Goal: Task Accomplishment & Management: Complete application form

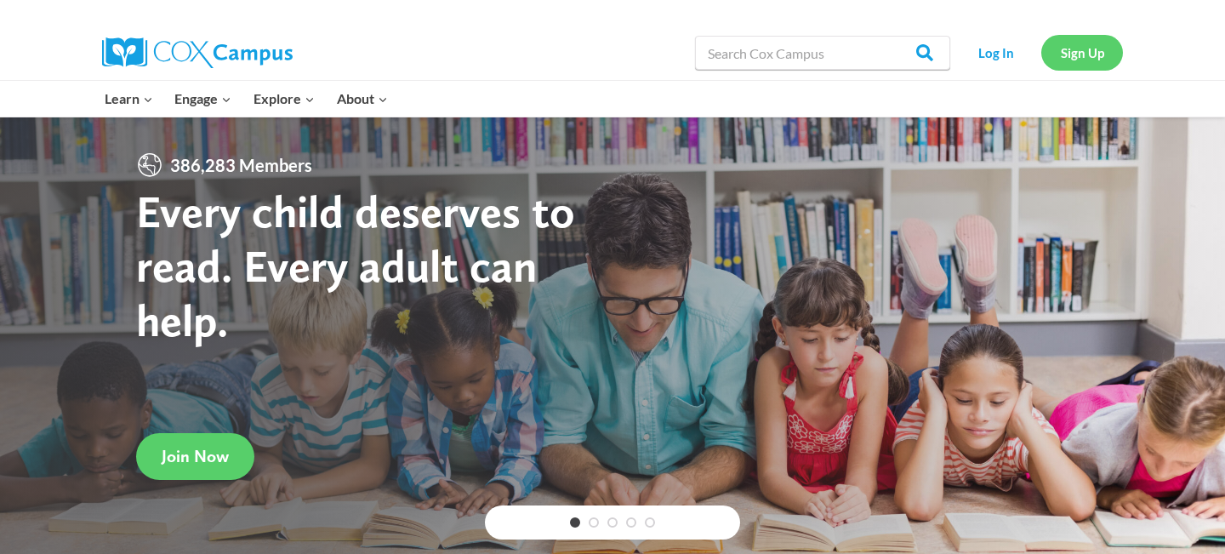
click at [1059, 55] on link "Sign Up" at bounding box center [1083, 52] width 82 height 35
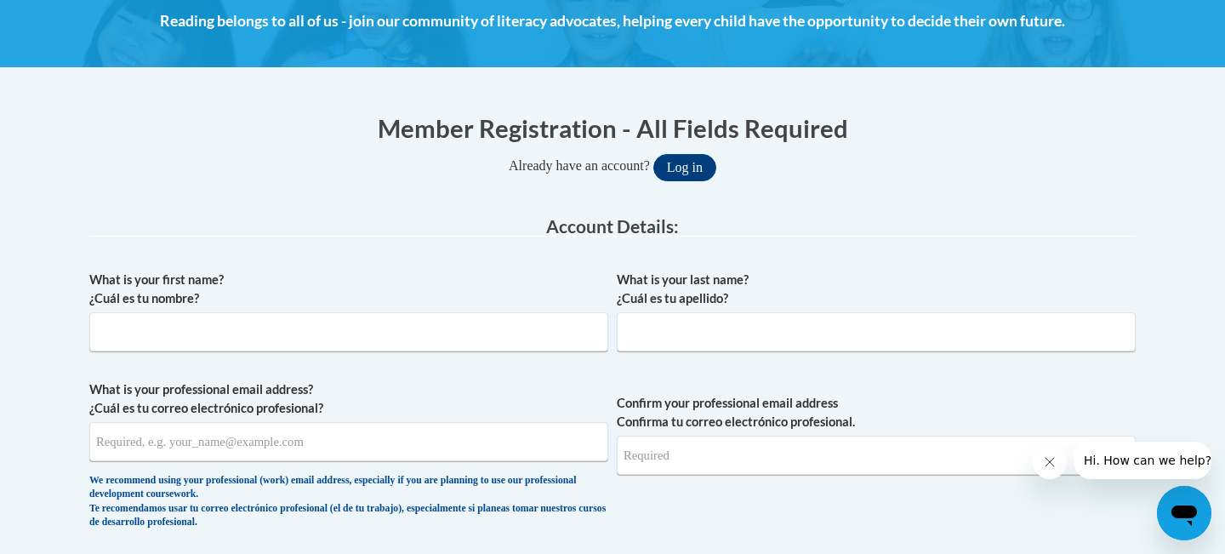
scroll to position [324, 0]
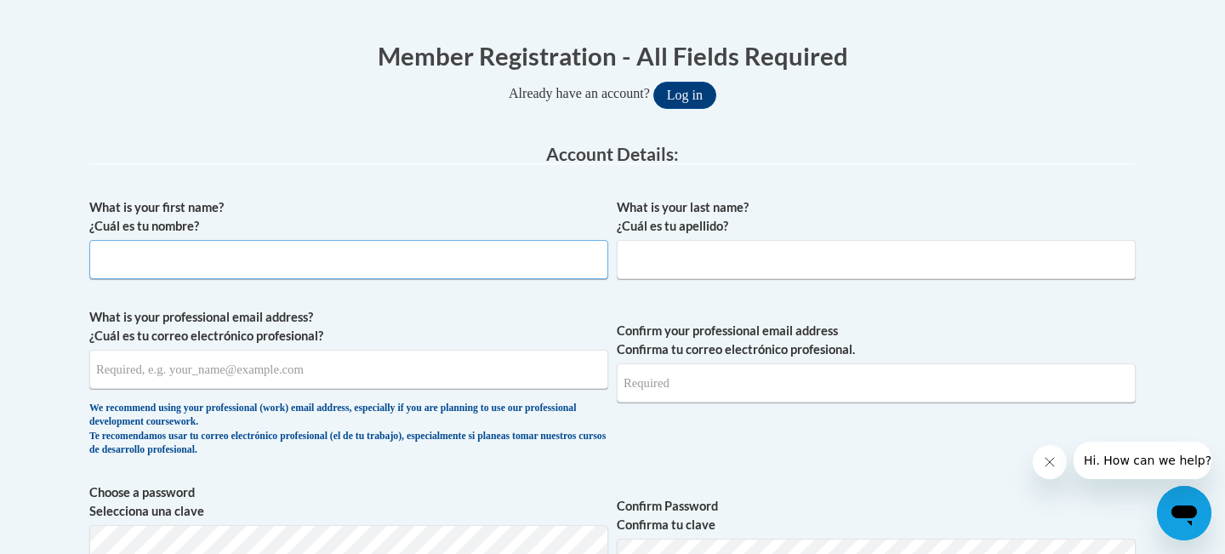
click at [189, 271] on input "What is your first name? ¿Cuál es tu nombre?" at bounding box center [348, 259] width 519 height 39
type input "[PERSON_NAME]"
click at [715, 265] on input "What is your last name? ¿Cuál es tu apellido?" at bounding box center [876, 259] width 519 height 39
type input "[PERSON_NAME]"
click at [331, 367] on input "What is your professional email address? ¿Cuál es tu correo electrónico profesi…" at bounding box center [348, 369] width 519 height 39
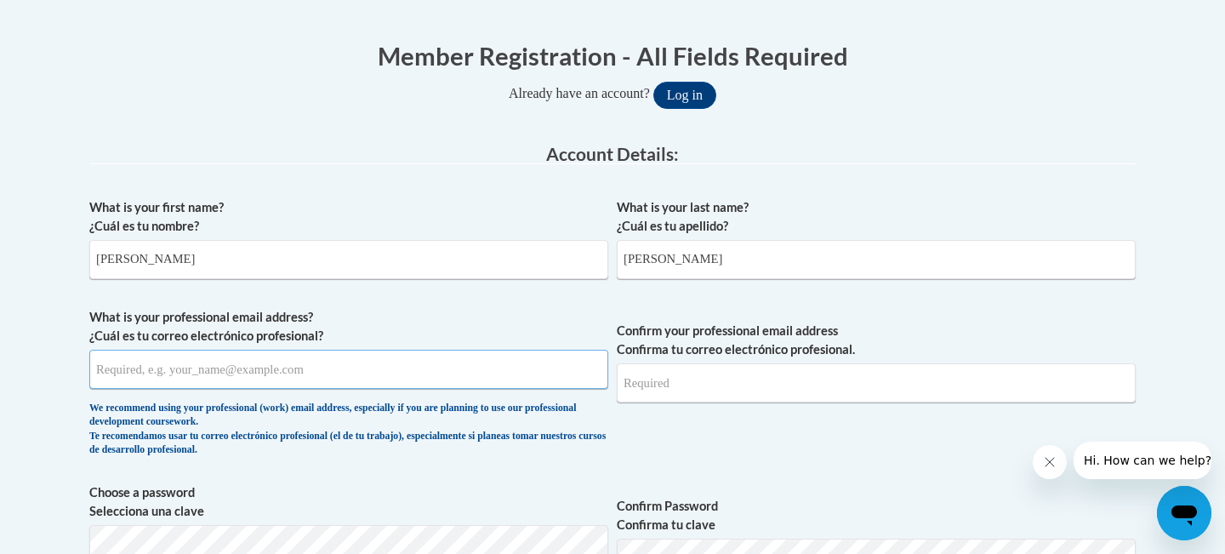
scroll to position [357, 0]
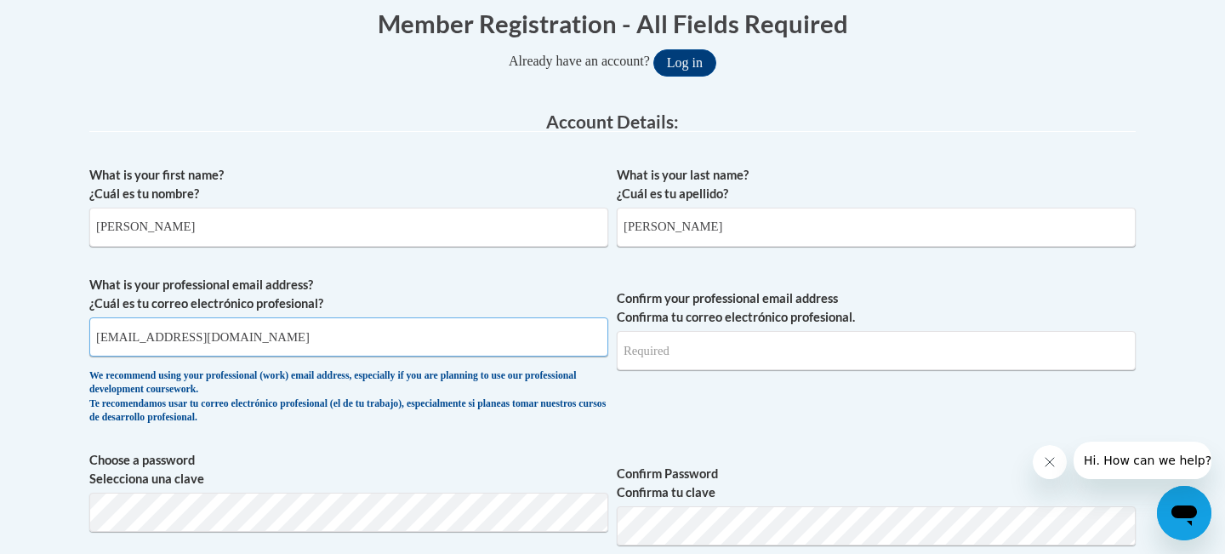
type input "[EMAIL_ADDRESS][DOMAIN_NAME]"
click at [680, 360] on input "Confirm your professional email address Confirma tu correo electrónico profesio…" at bounding box center [876, 350] width 519 height 39
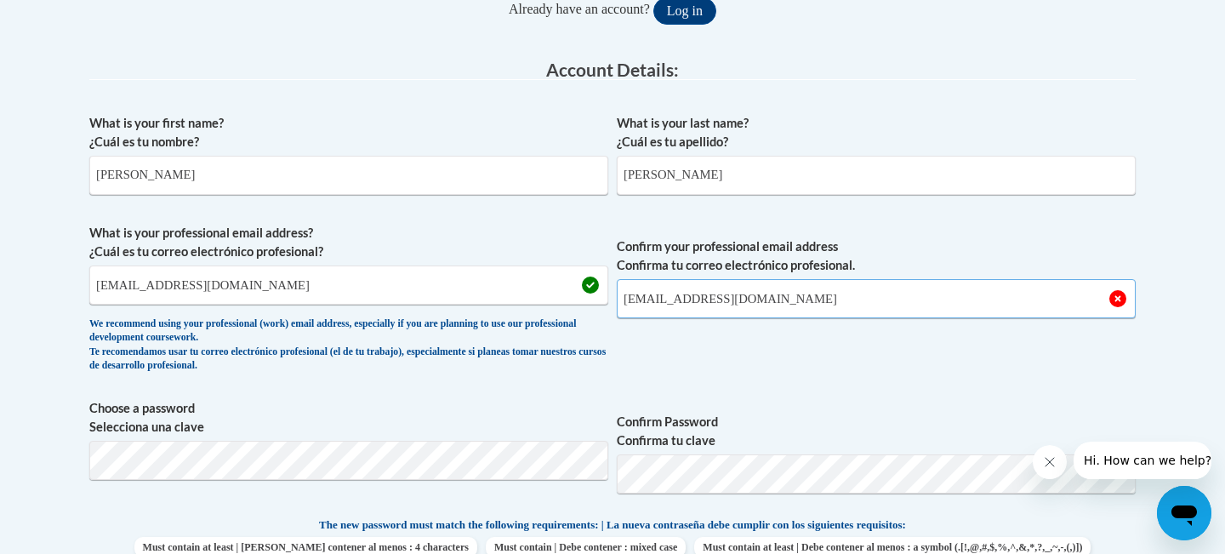
scroll to position [438, 0]
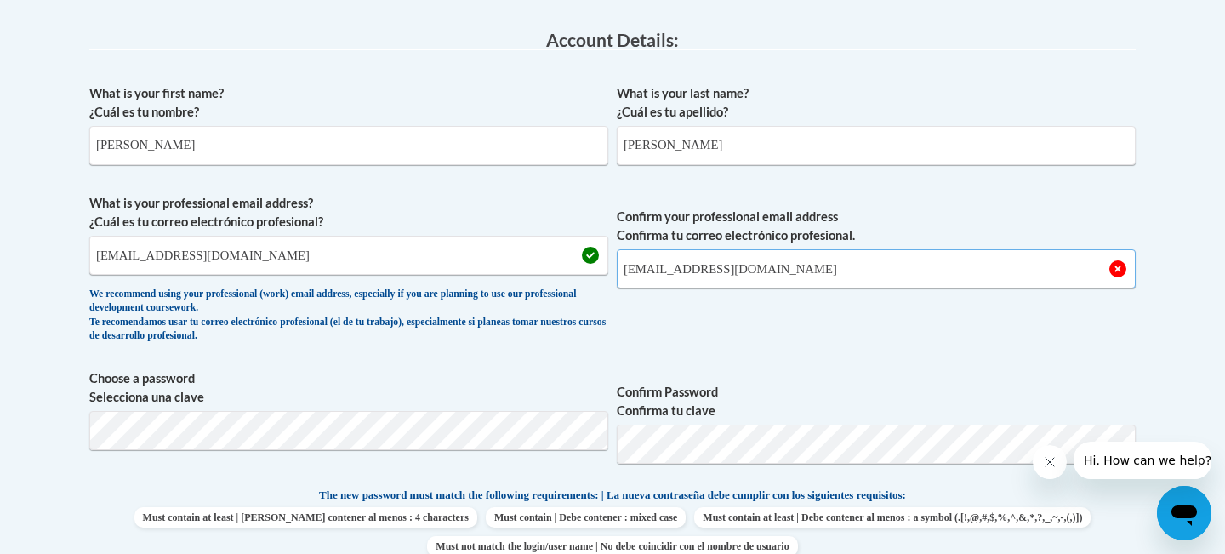
type input "[EMAIL_ADDRESS][DOMAIN_NAME]"
click at [791, 372] on span "Confirm Password Confirma tu clave" at bounding box center [876, 423] width 519 height 108
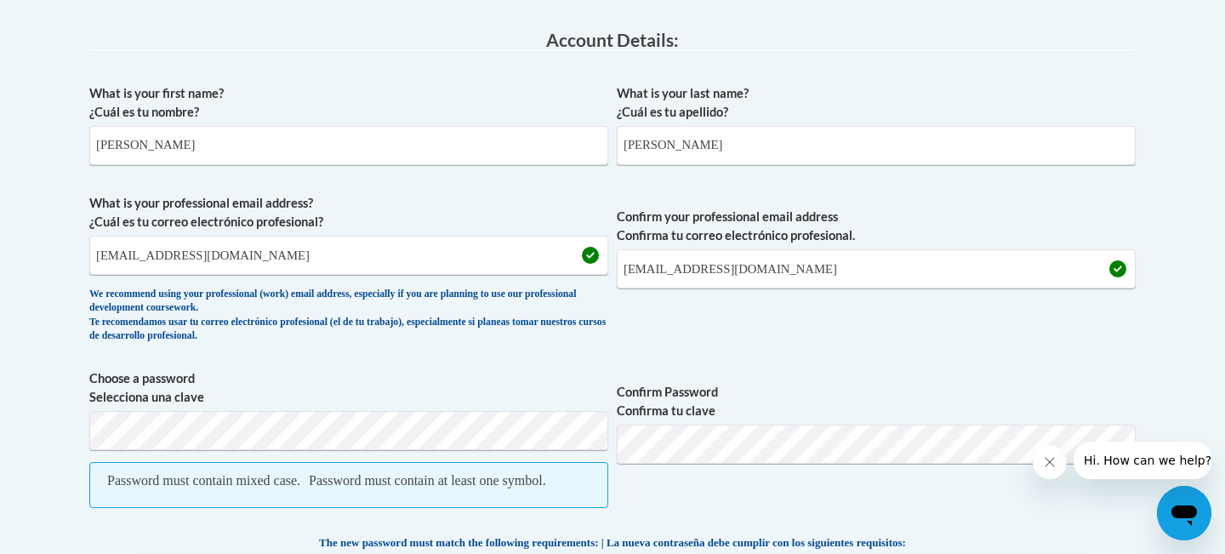
click at [370, 367] on div "What is your first name? ¿Cuál es tu nombre? [PERSON_NAME] What is your last na…" at bounding box center [612, 488] width 1047 height 825
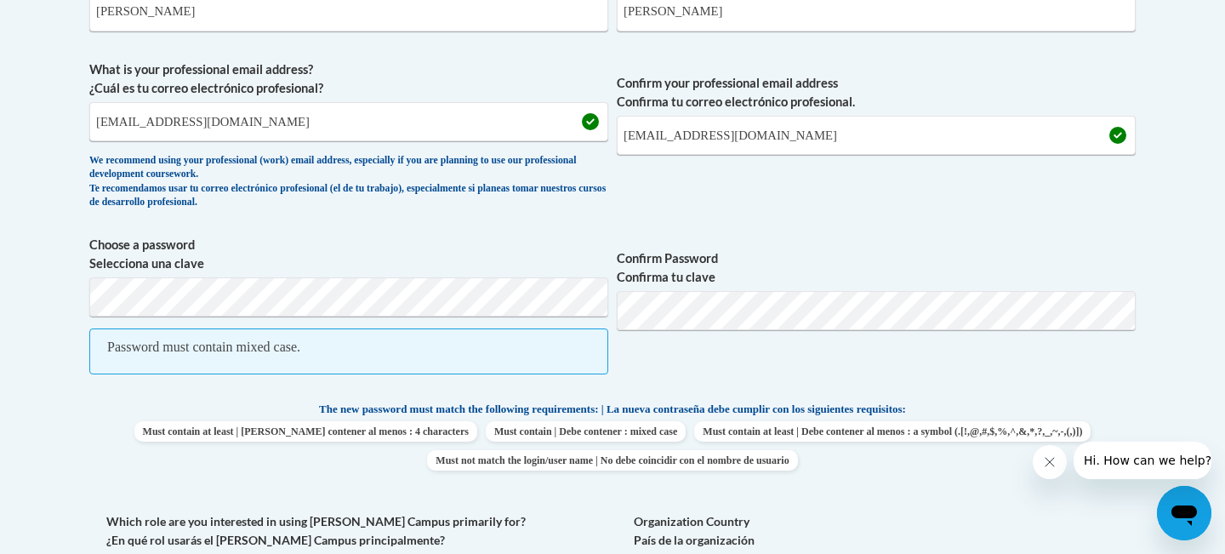
scroll to position [587, 0]
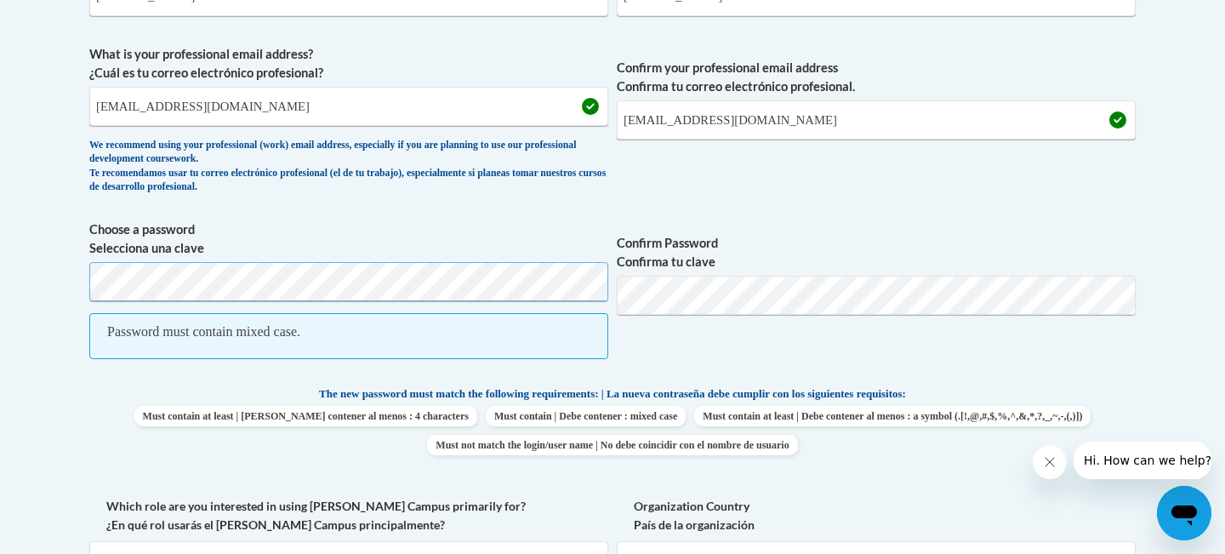
click at [54, 265] on body "This site uses cookies to help improve your learning experience. By continuing …" at bounding box center [612, 475] width 1225 height 2125
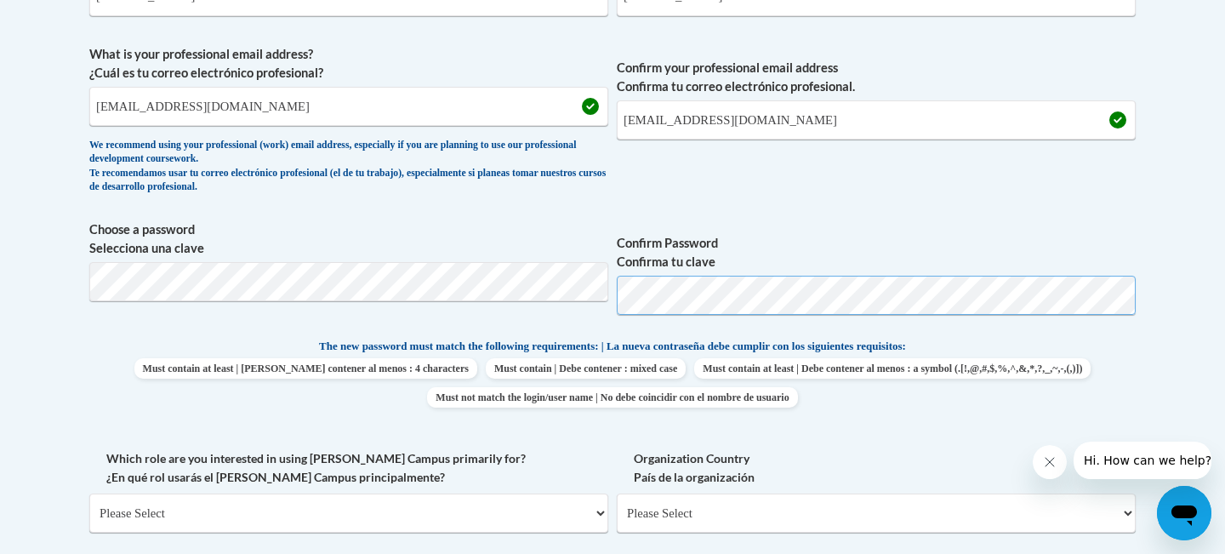
click at [590, 300] on span "Choose a password Selecciona una clave Confirm Password Confirma tu clave" at bounding box center [612, 274] width 1047 height 108
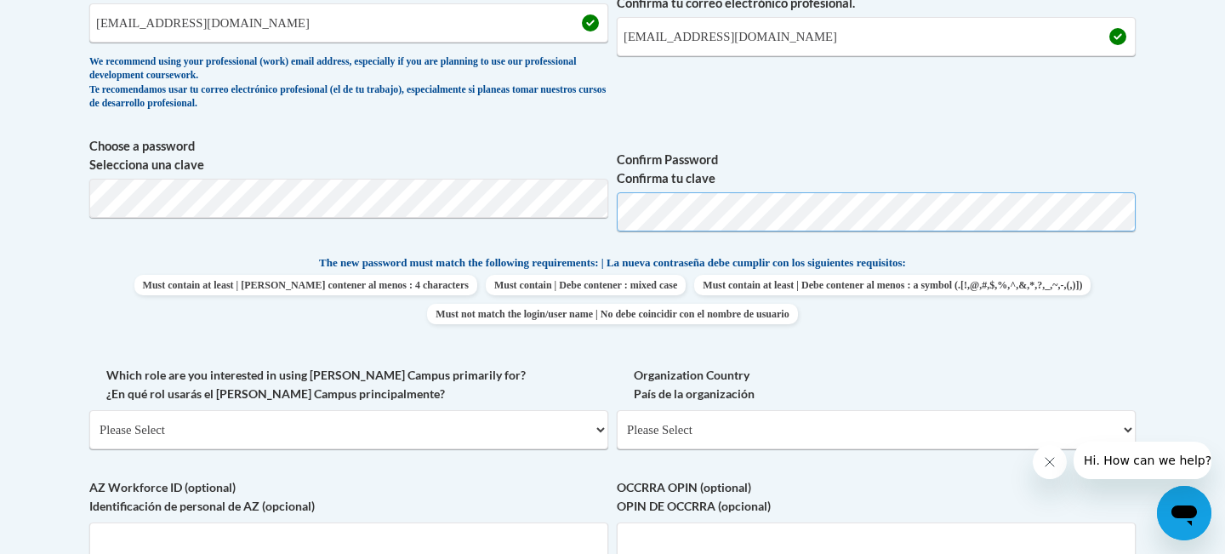
scroll to position [714, 0]
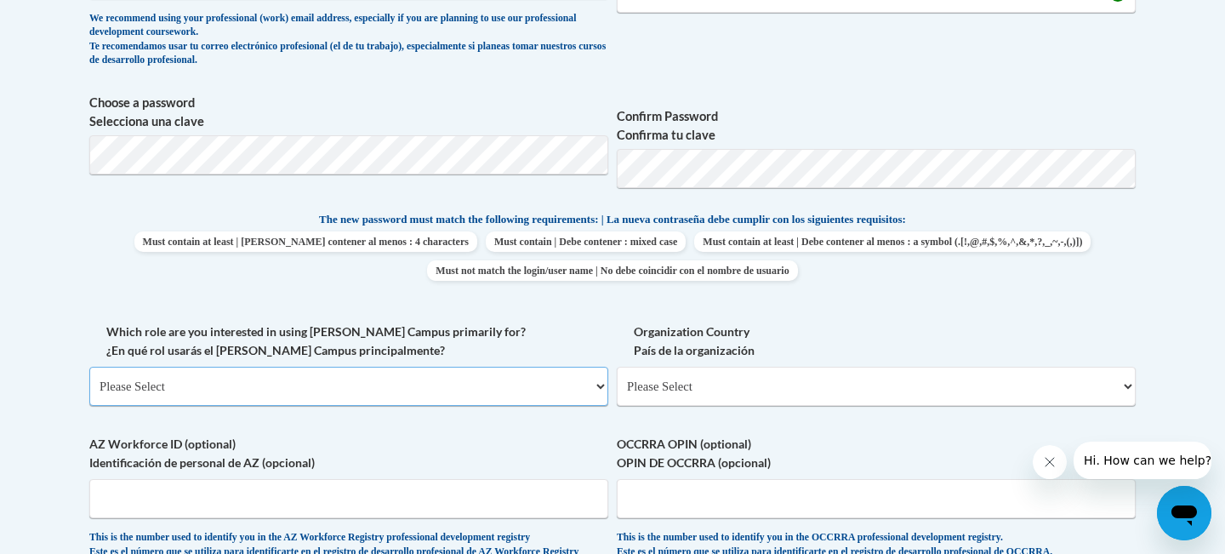
click at [284, 389] on select "Please Select College/University | Colegio/Universidad Community/Nonprofit Part…" at bounding box center [348, 386] width 519 height 39
select select "fbf2d438-af2f-41f8-98f1-81c410e29de3"
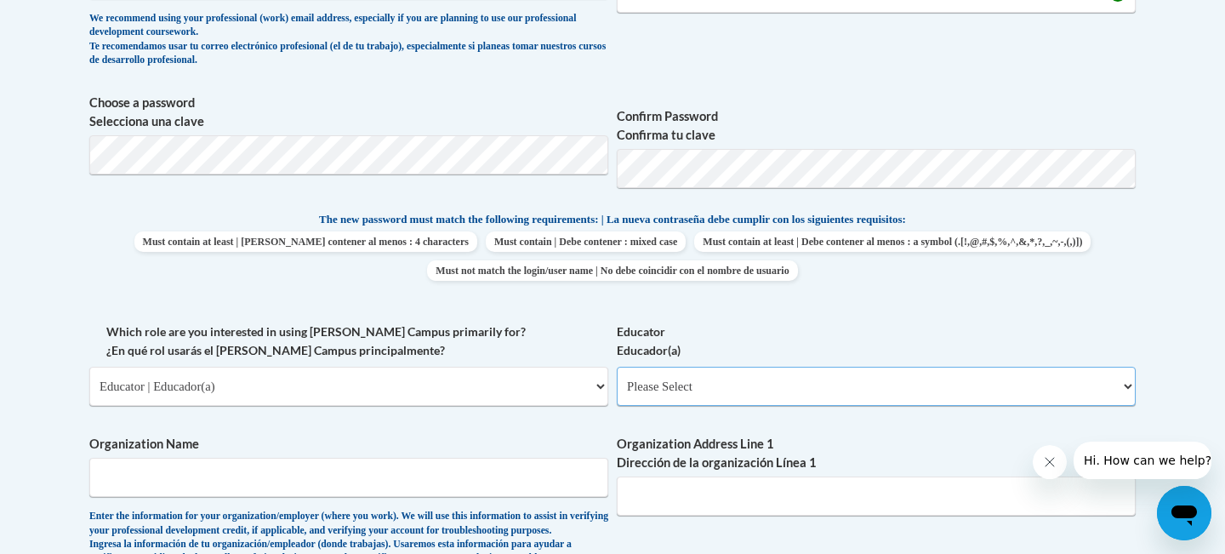
click at [668, 387] on select "Please Select Early Learning/Daycare Teacher/Family Home Care Provider | Maestr…" at bounding box center [876, 386] width 519 height 39
select select "8e40623d-54d0-45cd-9f92-5df65cd3f8cf"
click at [427, 510] on div "Enter the information for your organization/employer (where you work). We will …" at bounding box center [348, 538] width 519 height 56
click at [419, 489] on input "Organization Name" at bounding box center [348, 477] width 519 height 39
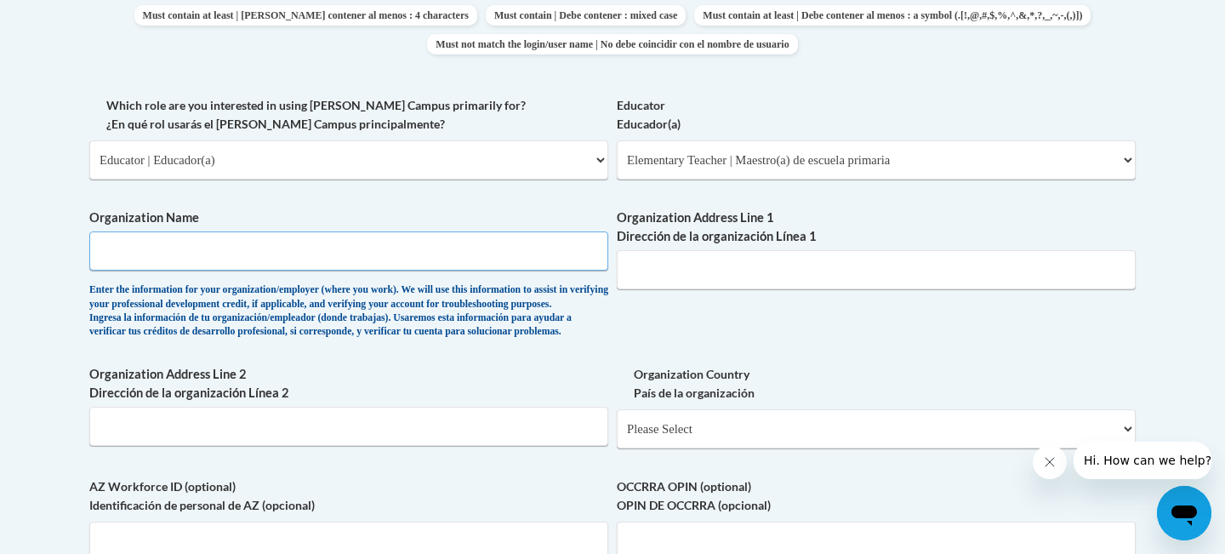
scroll to position [939, 0]
type input "[GEOGRAPHIC_DATA][PERSON_NAME]"
click at [682, 288] on input "Organization Address Line 1 Dirección de la organización Línea 1" at bounding box center [876, 270] width 519 height 39
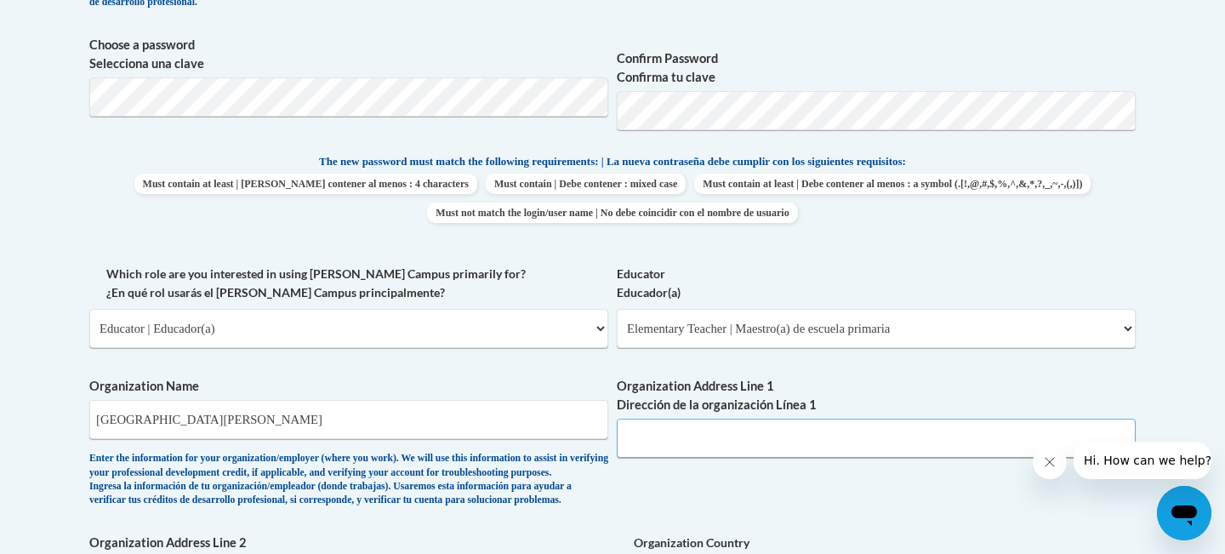
scroll to position [774, 0]
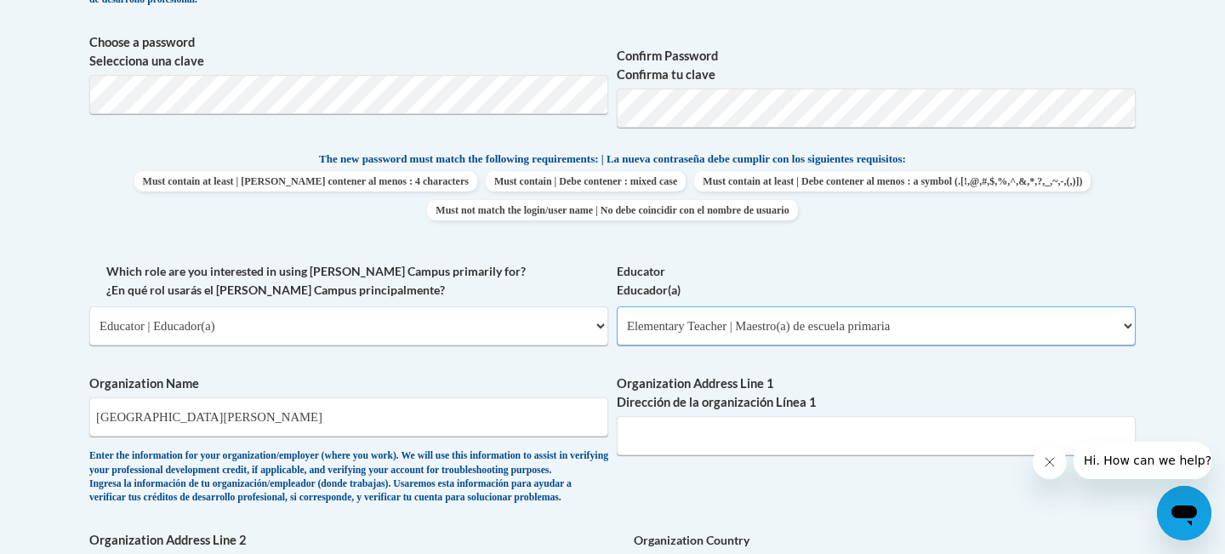
click at [694, 320] on select "Please Select Early Learning/Daycare Teacher/Family Home Care Provider | Maestr…" at bounding box center [876, 325] width 519 height 39
select select "67563ca1-16dc-4830-a7b3-94a34bed3689"
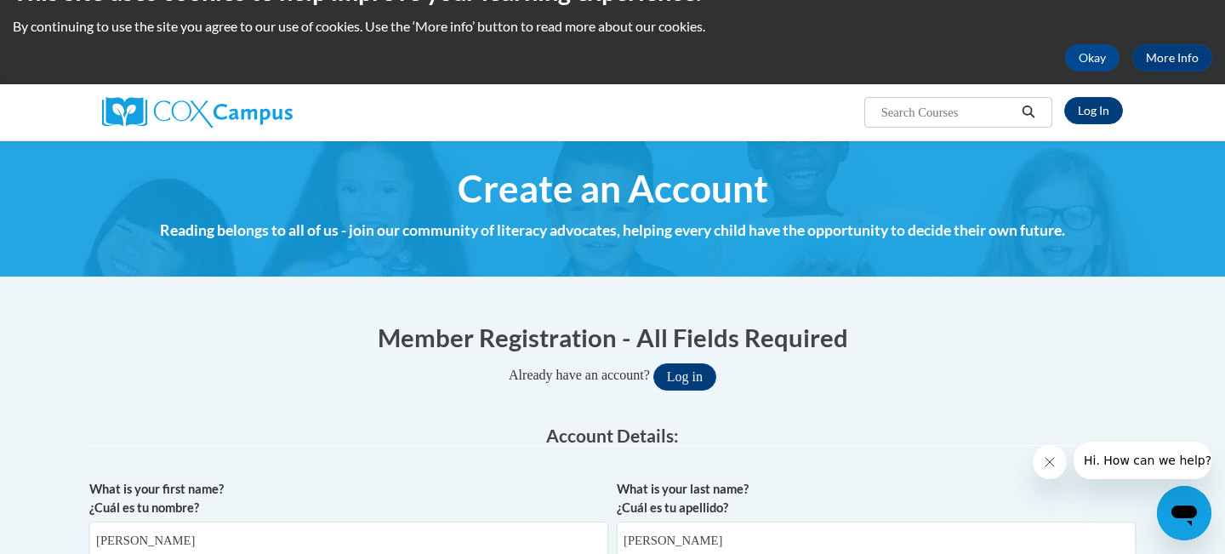
scroll to position [0, 0]
